Goal: Transaction & Acquisition: Purchase product/service

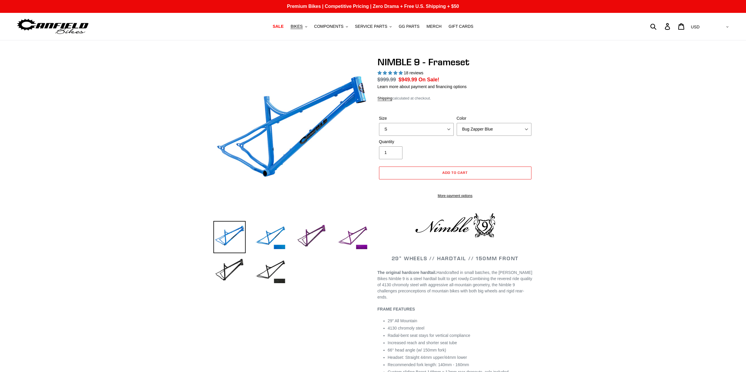
select select "highest-rating"
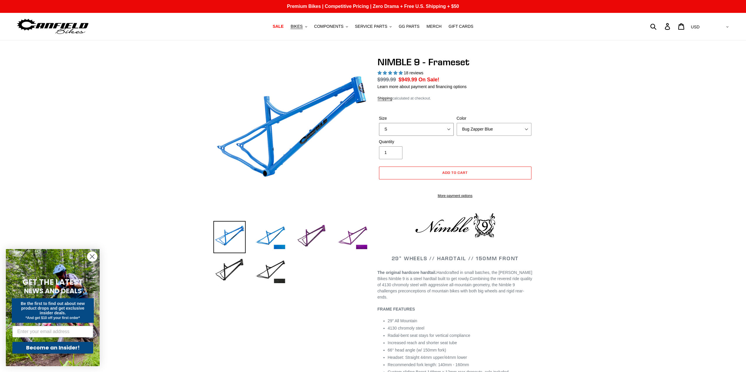
click at [447, 129] on select "S M L XL" at bounding box center [416, 129] width 75 height 13
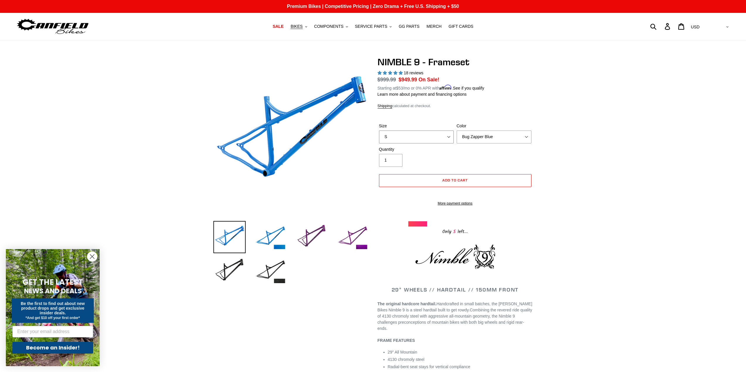
select select "M"
click at [379, 131] on select "S M L XL" at bounding box center [416, 137] width 75 height 13
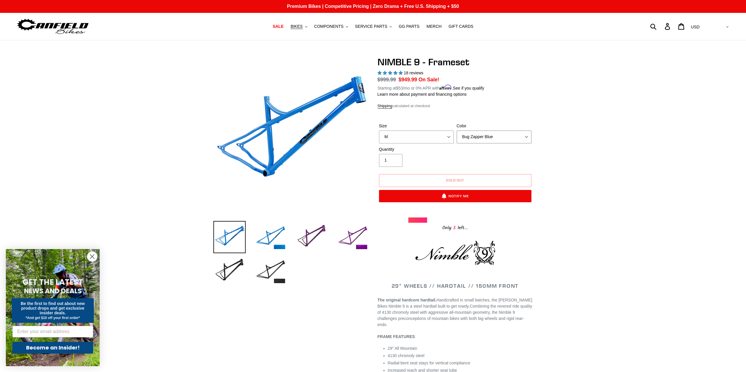
click at [524, 138] on select "Bug Zapper Blue Purple Haze -Sold Out Galaxy Black" at bounding box center [493, 137] width 75 height 13
select select "Galaxy Black"
click at [456, 131] on select "Bug Zapper Blue Purple Haze -Sold Out Galaxy Black" at bounding box center [493, 137] width 75 height 13
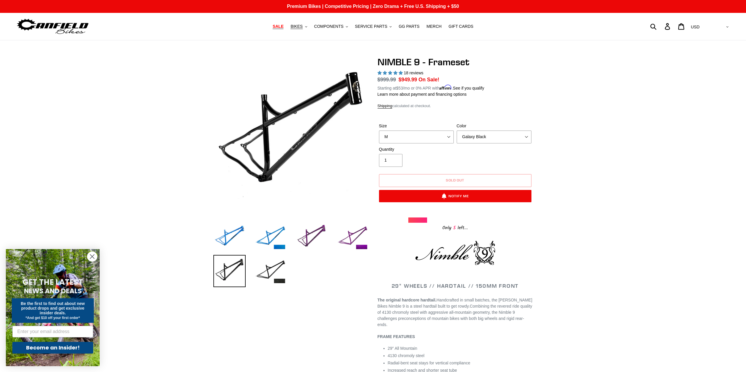
click at [283, 28] on span "SALE" at bounding box center [277, 26] width 11 height 5
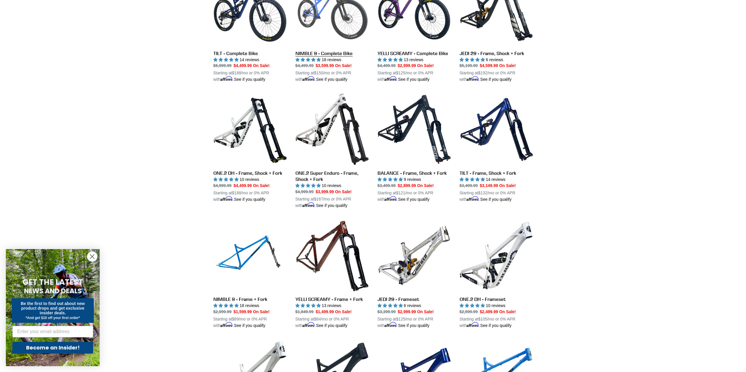
scroll to position [586, 0]
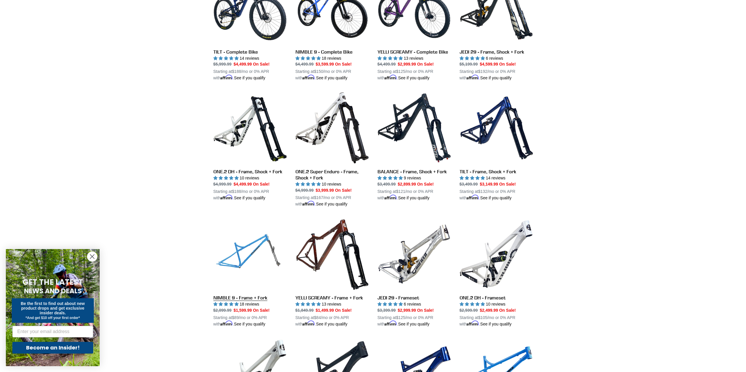
click at [244, 294] on link "NIMBLE 9 - Frame + Fork" at bounding box center [249, 273] width 73 height 110
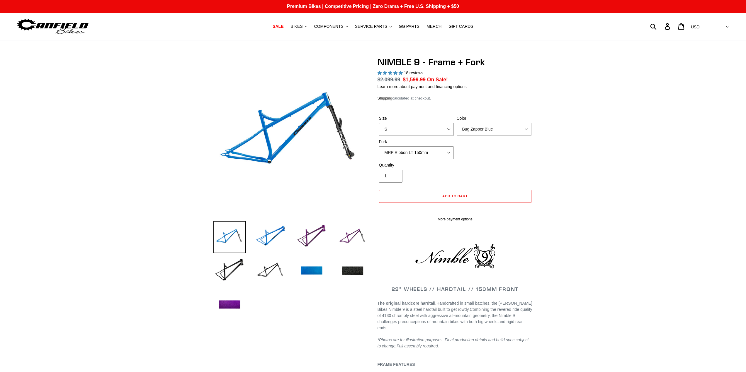
select select "highest-rating"
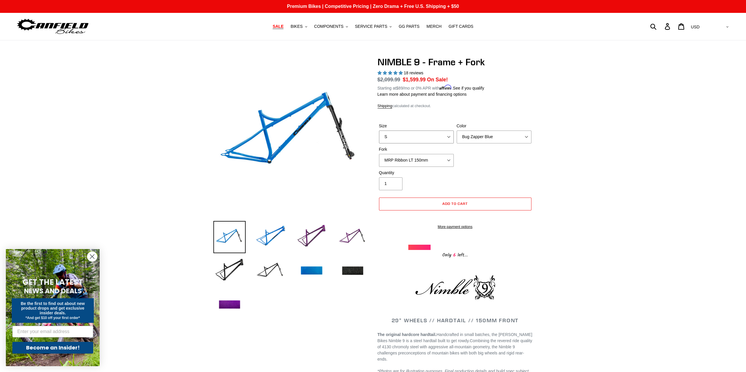
click at [444, 136] on select "S M L XL" at bounding box center [416, 137] width 75 height 13
click at [379, 131] on select "S M L XL" at bounding box center [416, 137] width 75 height 13
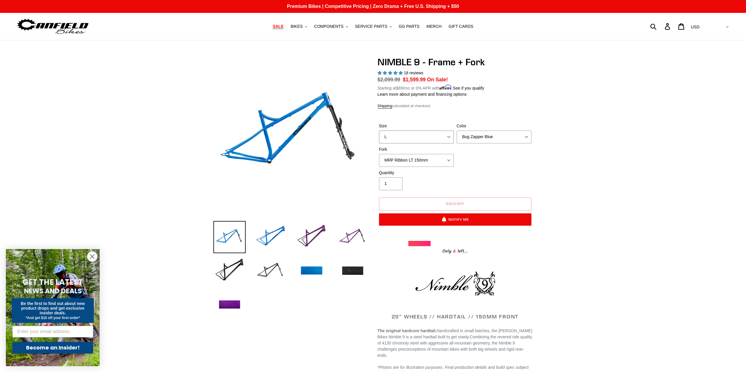
click at [447, 136] on select "S M L XL" at bounding box center [416, 137] width 75 height 13
select select "M"
click at [379, 131] on select "S M L XL" at bounding box center [416, 137] width 75 height 13
